Goal: Transaction & Acquisition: Purchase product/service

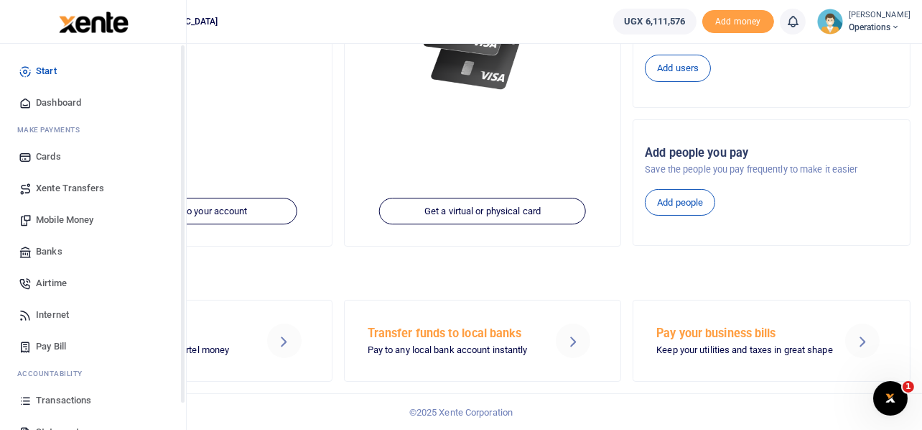
scroll to position [83, 0]
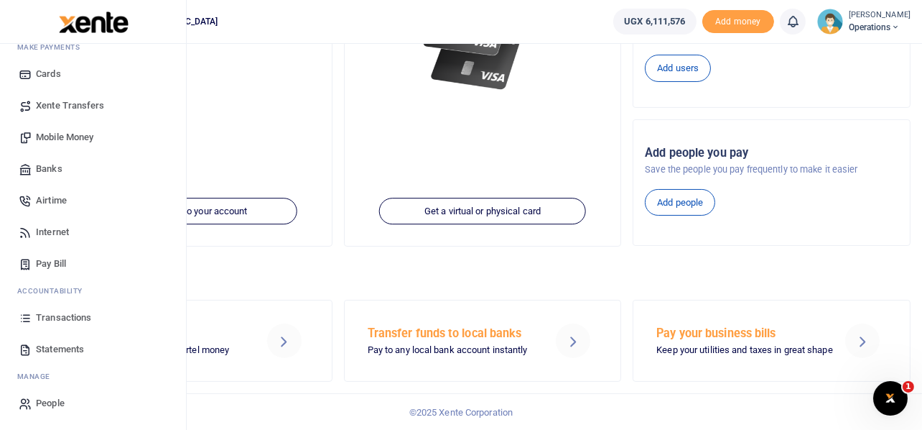
click at [53, 315] on span "Transactions" at bounding box center [63, 317] width 55 height 14
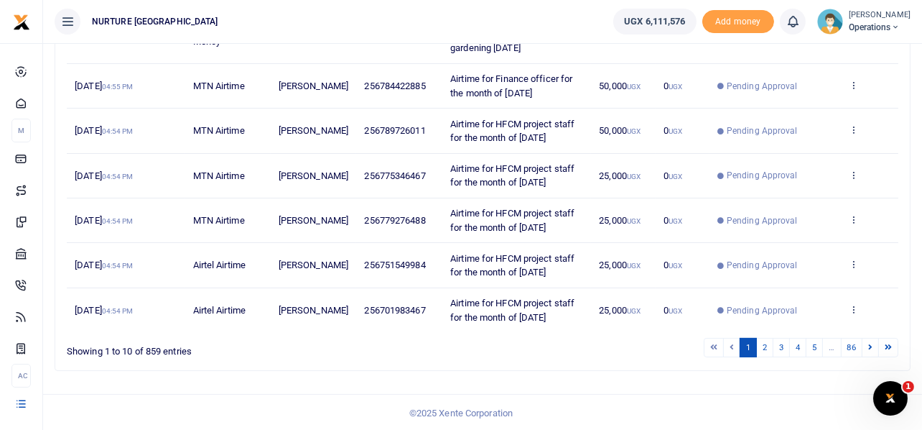
scroll to position [412, 0]
click at [766, 341] on link "2" at bounding box center [764, 346] width 17 height 19
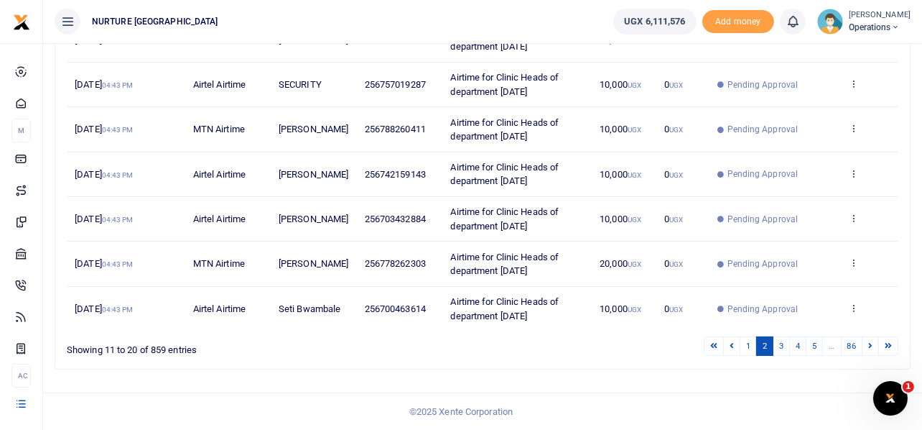
scroll to position [399, 0]
click at [784, 348] on link "3" at bounding box center [781, 345] width 17 height 19
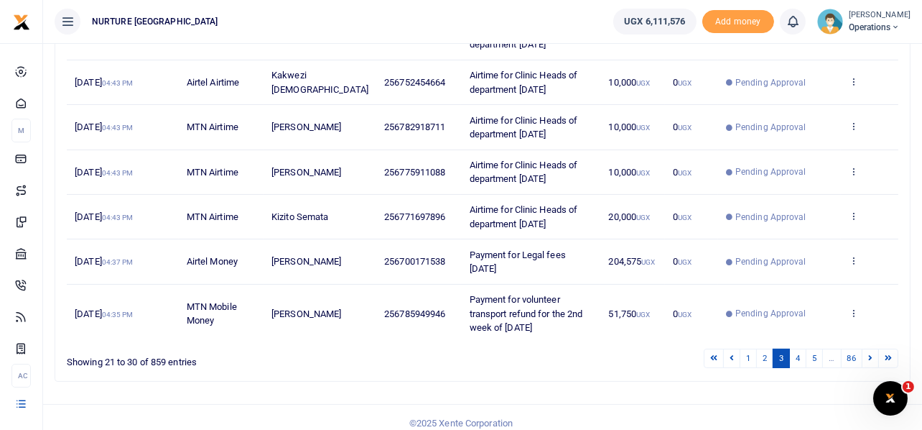
scroll to position [387, 0]
drag, startPoint x: 441, startPoint y: 310, endPoint x: 480, endPoint y: 334, distance: 45.8
click at [480, 334] on td "Payment for volunteer transport refund for the 2nd week of Aug 2025" at bounding box center [530, 314] width 139 height 58
copy span "Payment for volunteer transport refund for the 2nd week of Aug 2025"
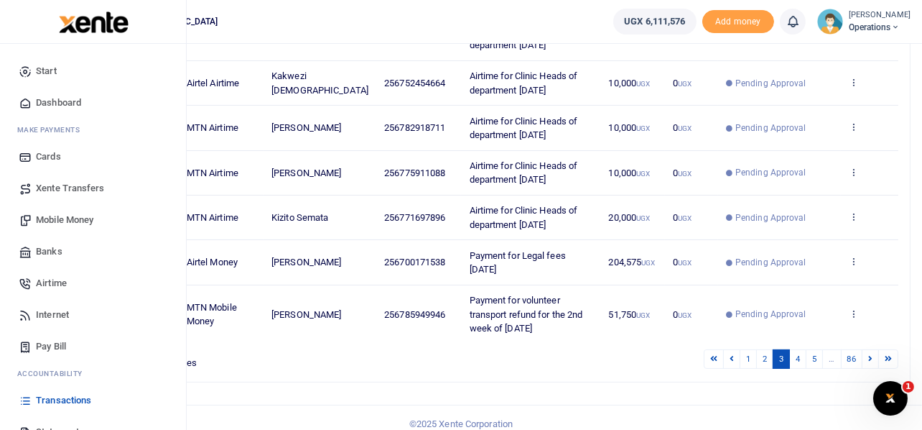
click at [89, 220] on span "Mobile Money" at bounding box center [64, 220] width 57 height 14
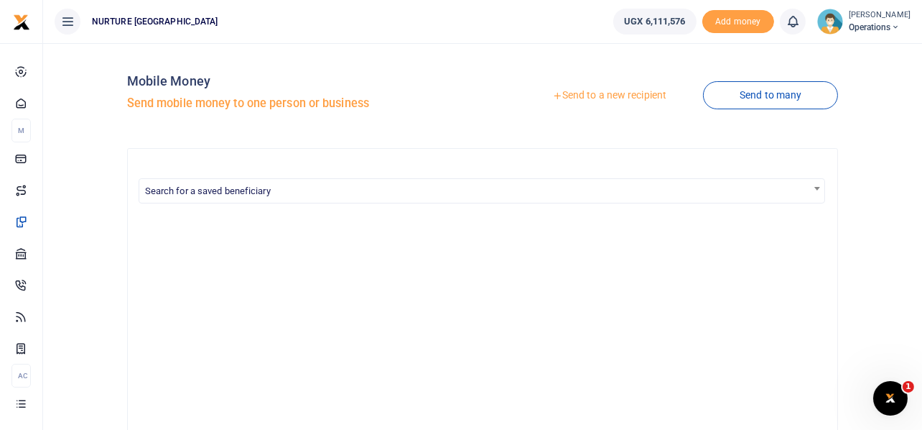
click at [588, 91] on link "Send to a new recipient" at bounding box center [610, 96] width 188 height 26
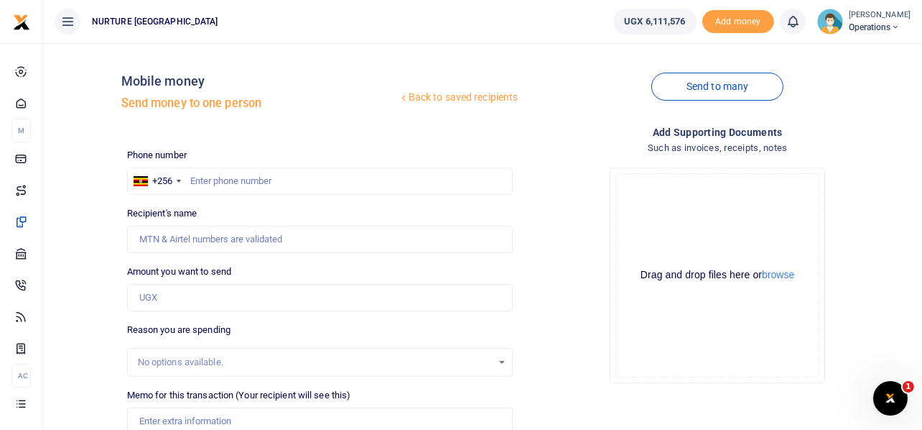
scroll to position [206, 0]
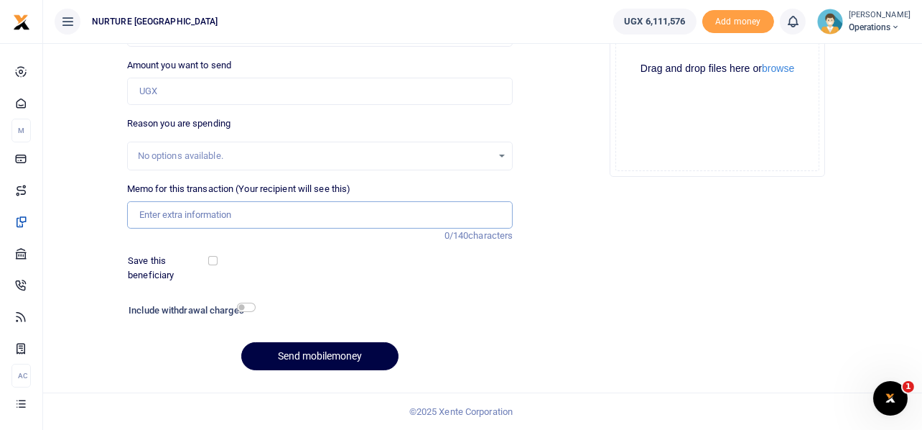
click at [267, 214] on input "Memo for this transaction (Your recipient will see this)" at bounding box center [320, 214] width 387 height 27
paste input "Payment for volunteer transport refund for the 2nd week of [DATE]"
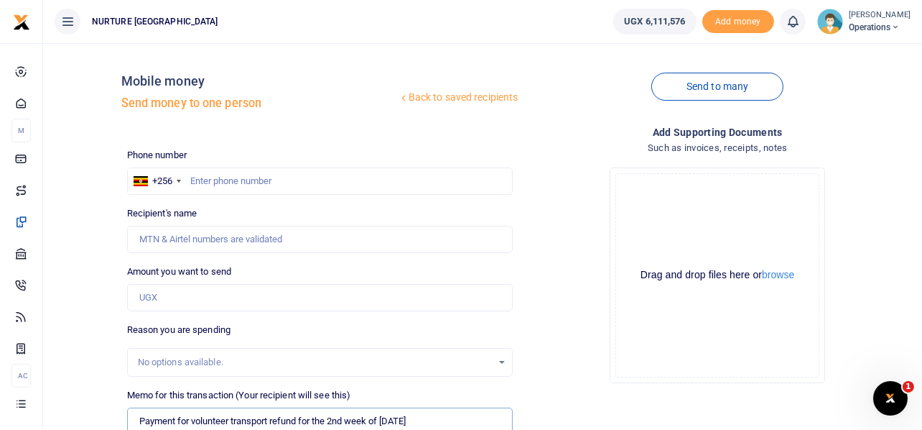
type input "Payment for volunteer transport refund for the 2nd week of [DATE]"
click at [208, 292] on input "Amount you want to send" at bounding box center [320, 297] width 387 height 27
type input "50,000"
click at [272, 182] on input "text" at bounding box center [320, 180] width 387 height 27
paste input "701973684"
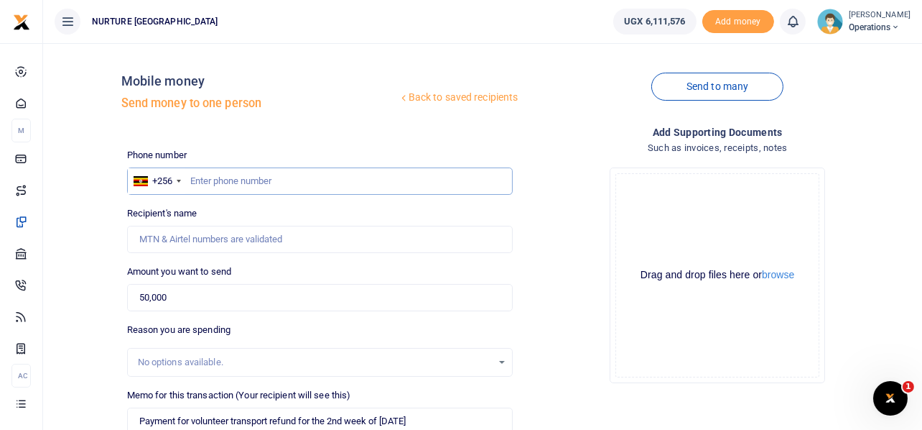
type input "701973684"
type input "Robert Kivumbi"
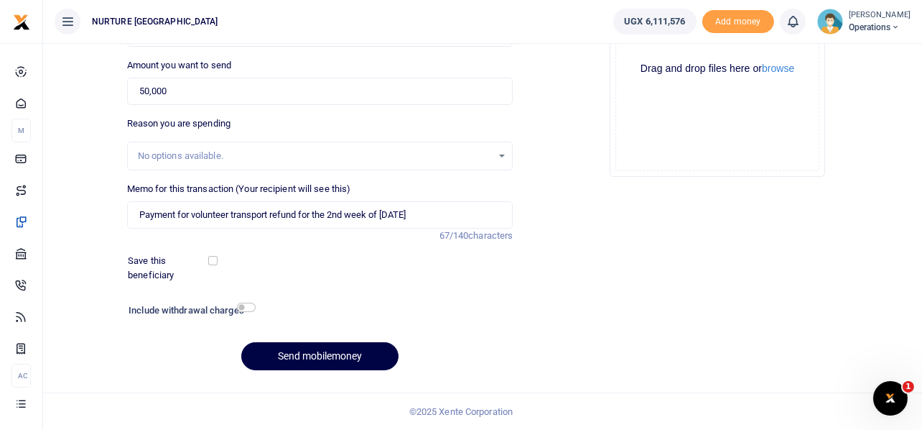
type input "701973684"
click at [555, 254] on div "Add supporting Documents Such as invoices, receipts, notes Drop your files here…" at bounding box center [718, 149] width 398 height 463
click at [247, 307] on input "checkbox" at bounding box center [246, 306] width 19 height 9
checkbox input "true"
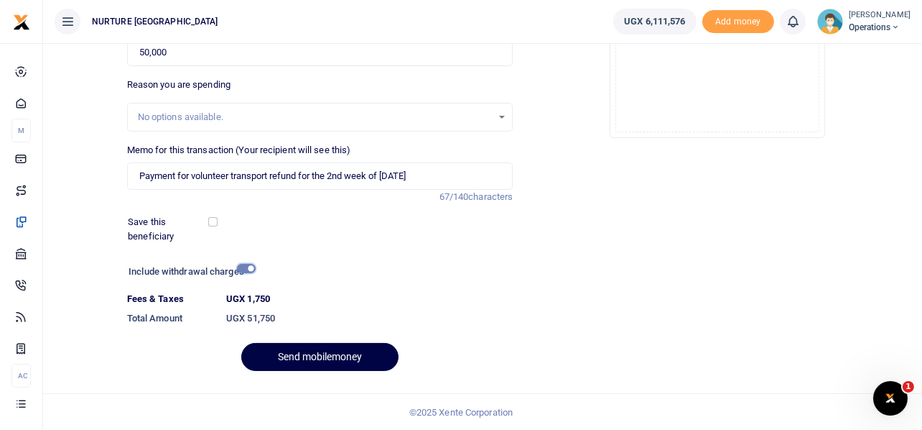
scroll to position [246, 0]
click at [305, 351] on button "Send mobilemoney" at bounding box center [319, 356] width 157 height 28
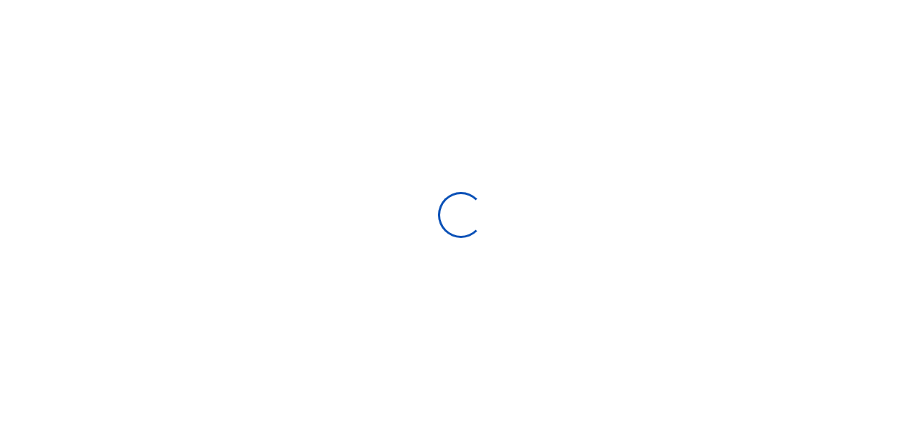
select select
